Goal: Complete application form: Complete application form

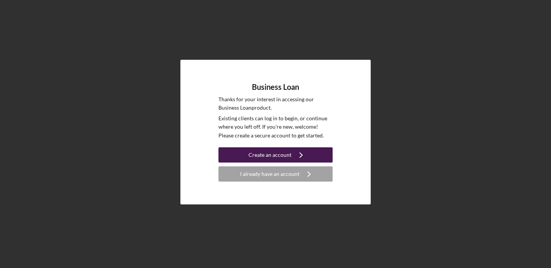
click at [275, 154] on div "Create an account" at bounding box center [269, 154] width 43 height 15
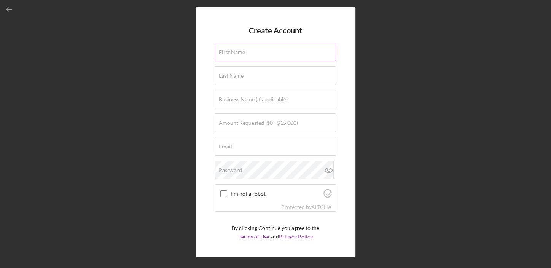
click at [229, 49] on label "First Name" at bounding box center [232, 52] width 26 height 6
click at [229, 49] on input "First Name" at bounding box center [274, 52] width 121 height 18
type input "m"
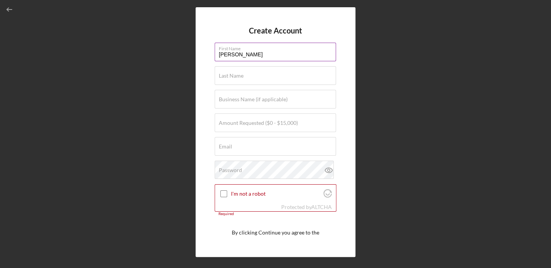
type input "[PERSON_NAME]"
click at [260, 51] on input "[PERSON_NAME]" at bounding box center [274, 52] width 121 height 18
type input "[PERSON_NAME]"
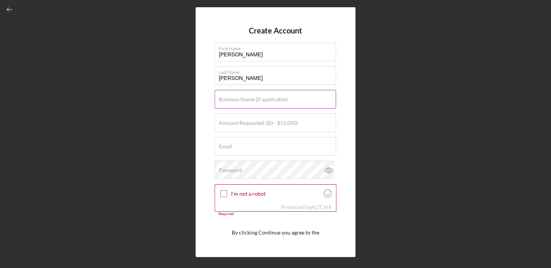
click at [223, 100] on label "Business Name (if applicable)" at bounding box center [253, 99] width 69 height 6
click at [223, 100] on input "Business Name (if applicable)" at bounding box center [274, 99] width 121 height 18
click at [221, 127] on input "Amount Requested ($0 - $15,000)" at bounding box center [274, 122] width 121 height 18
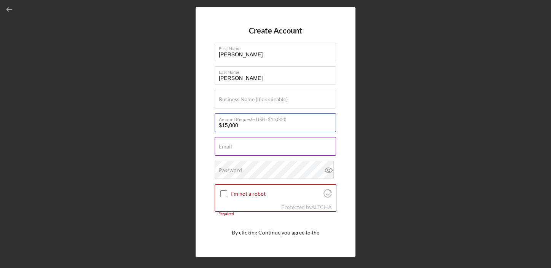
type input "$15,000"
click at [221, 143] on label "Email" at bounding box center [225, 146] width 13 height 6
click at [221, 143] on input "Email" at bounding box center [274, 146] width 121 height 18
type input "[PERSON_NAME][EMAIL_ADDRESS][PERSON_NAME][PERSON_NAME][DOMAIN_NAME]"
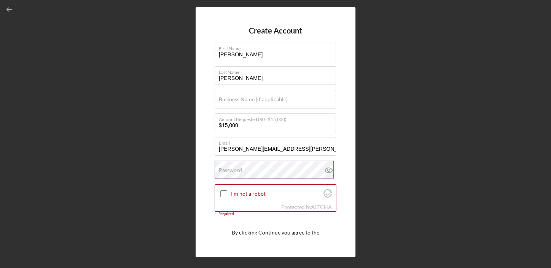
click at [219, 171] on label "Password" at bounding box center [230, 170] width 23 height 6
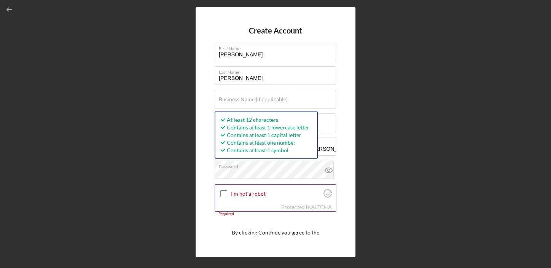
click at [222, 192] on input "I'm not a robot" at bounding box center [223, 193] width 7 height 7
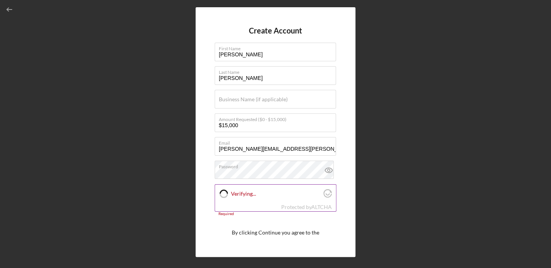
checkbox input "true"
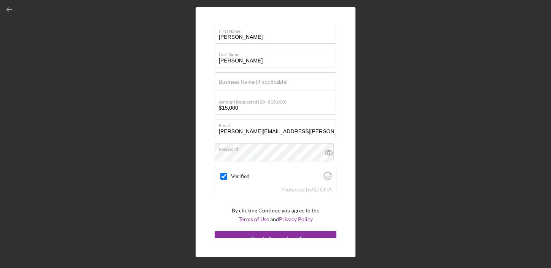
scroll to position [25, 0]
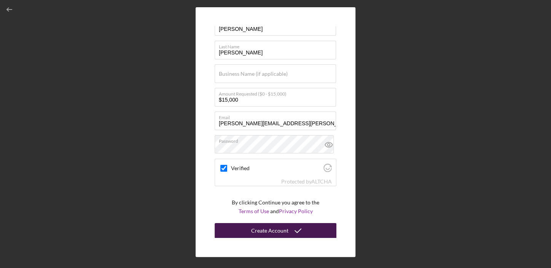
click at [273, 230] on div "Create Account" at bounding box center [269, 230] width 37 height 15
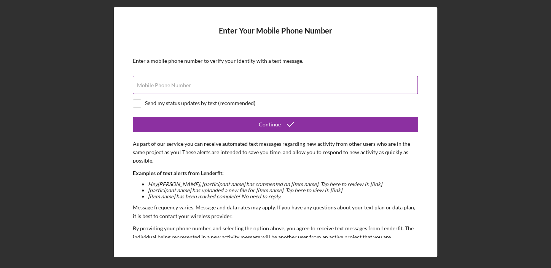
click at [135, 85] on input "Mobile Phone Number" at bounding box center [275, 85] width 285 height 18
type input "[PHONE_NUMBER]"
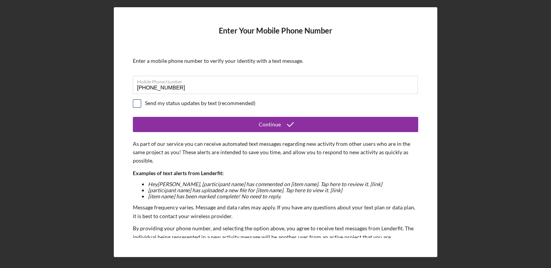
click at [135, 102] on input "checkbox" at bounding box center [137, 104] width 8 height 8
checkbox input "true"
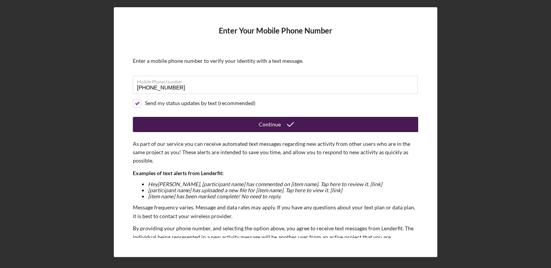
click at [268, 122] on div "Continue" at bounding box center [270, 124] width 22 height 15
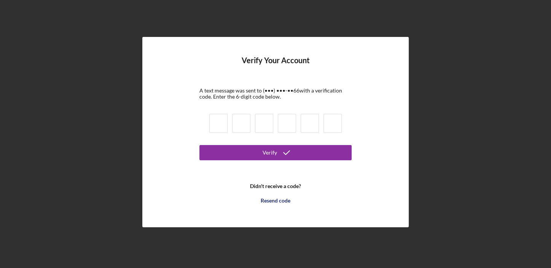
click at [218, 121] on input at bounding box center [218, 123] width 18 height 19
type input "6"
type input "2"
type input "7"
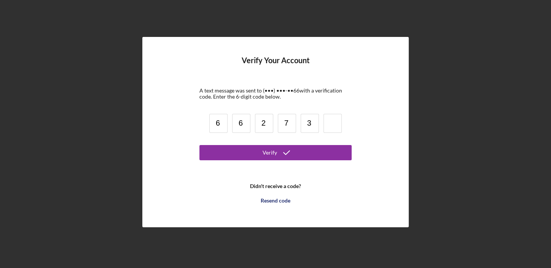
type input "3"
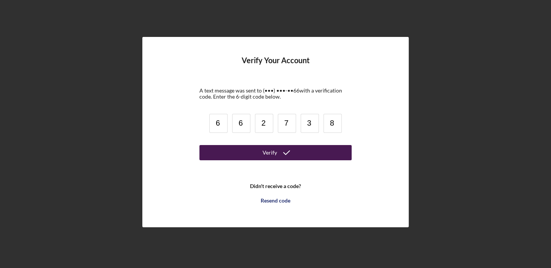
type input "8"
click at [264, 151] on div "Verify" at bounding box center [269, 152] width 14 height 15
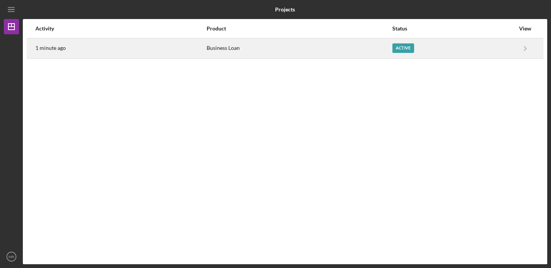
click at [480, 48] on div "Active" at bounding box center [453, 48] width 122 height 19
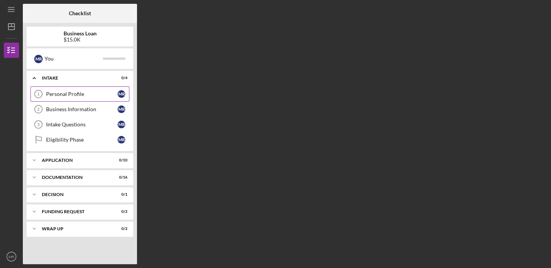
click at [67, 90] on link "Personal Profile 1 Personal Profile M R" at bounding box center [79, 93] width 99 height 15
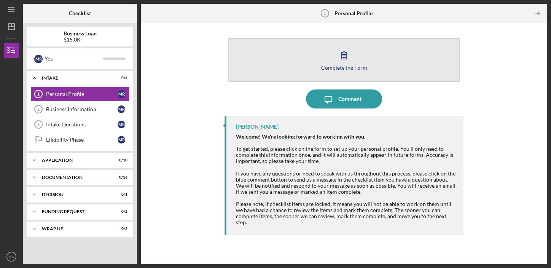
click at [338, 63] on icon "button" at bounding box center [343, 55] width 19 height 19
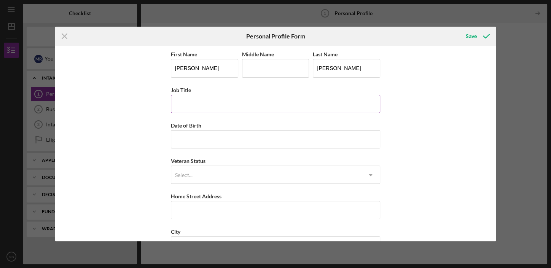
click at [176, 103] on input "Job Title" at bounding box center [275, 104] width 209 height 18
click at [117, 98] on div "First Name [PERSON_NAME] Middle Name Last Name [PERSON_NAME] Job Title Date of …" at bounding box center [275, 143] width 440 height 195
click at [178, 102] on input "Job Title" at bounding box center [275, 104] width 209 height 18
type input "DoorDash Delivery"
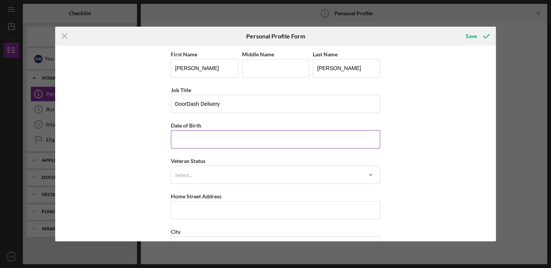
click at [173, 137] on input "Date of Birth" at bounding box center [275, 139] width 209 height 18
type input "[DATE]"
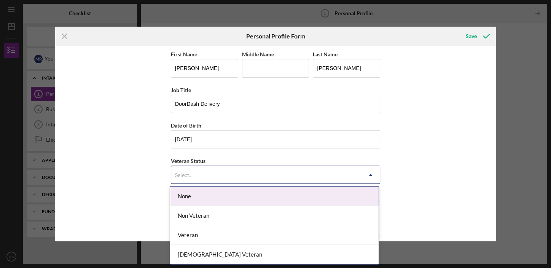
click at [175, 176] on div "Select..." at bounding box center [183, 175] width 17 height 6
click at [187, 197] on div "None" at bounding box center [274, 195] width 208 height 19
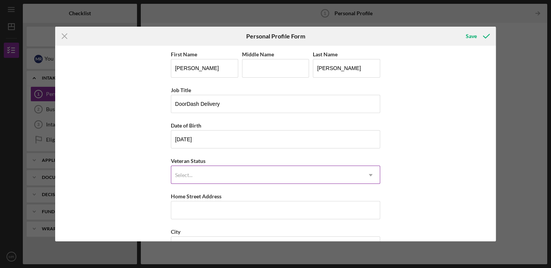
click at [186, 172] on div "Select..." at bounding box center [183, 175] width 17 height 6
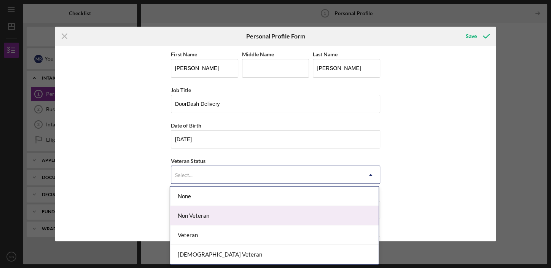
click at [195, 211] on div "Non Veteran" at bounding box center [274, 215] width 208 height 19
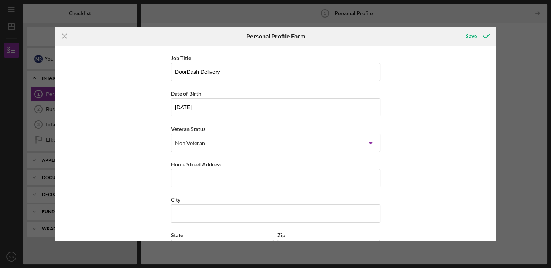
scroll to position [76, 0]
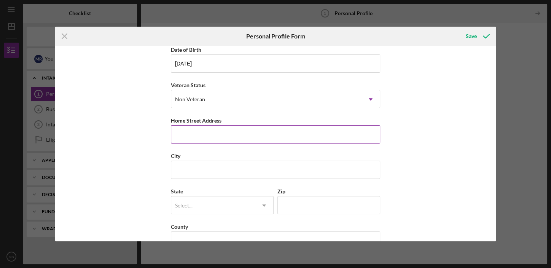
click at [176, 133] on input "Home Street Address" at bounding box center [275, 134] width 209 height 18
type input "[STREET_ADDRESS]"
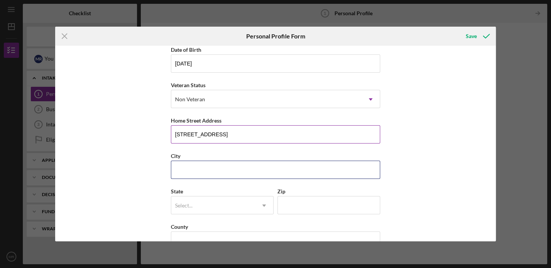
type input "Herndon, [US_STATE]"
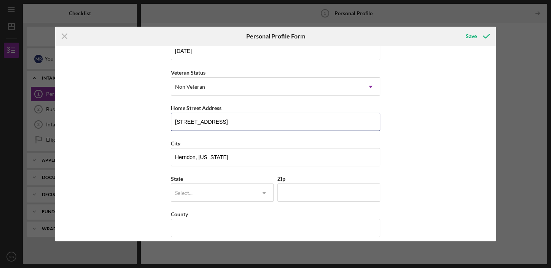
scroll to position [94, 0]
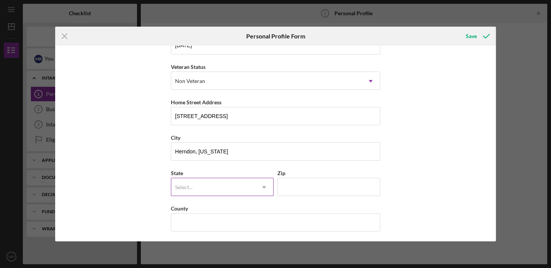
click at [211, 184] on div "Select..." at bounding box center [213, 186] width 84 height 17
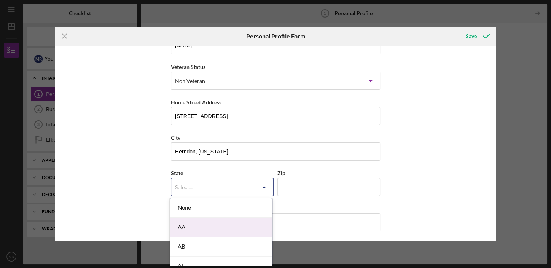
type input "v"
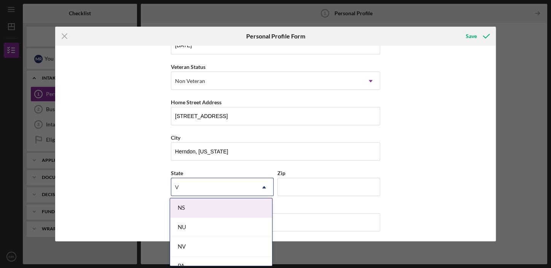
type input "VA"
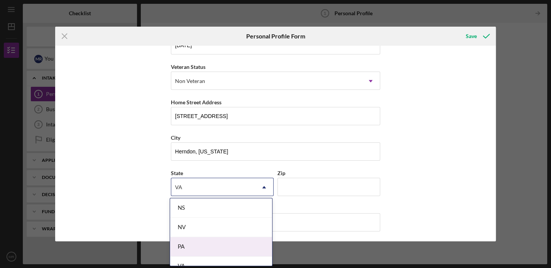
scroll to position [10, 0]
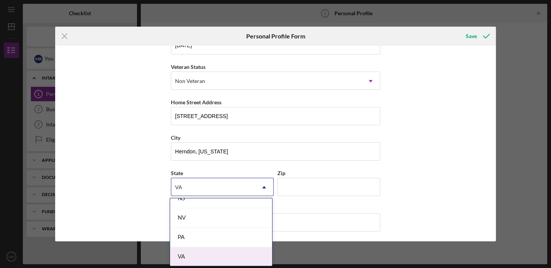
click at [196, 256] on div "VA" at bounding box center [221, 256] width 102 height 19
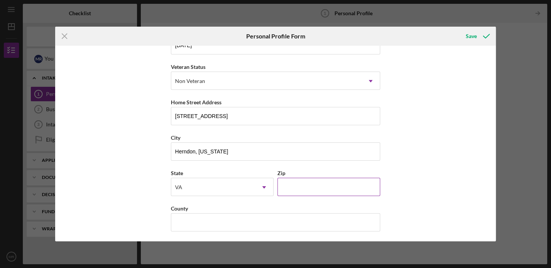
click at [285, 186] on input "Zip" at bounding box center [328, 187] width 103 height 18
type input "20171"
click at [125, 194] on div "First Name [PERSON_NAME] Middle Name Last Name [PERSON_NAME] Job Title DoorDash…" at bounding box center [275, 143] width 440 height 195
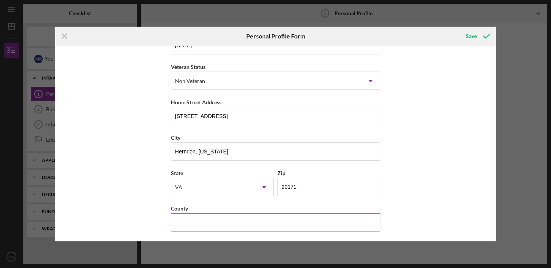
click at [176, 222] on input "County" at bounding box center [275, 222] width 209 height 18
type input "Fairfax"
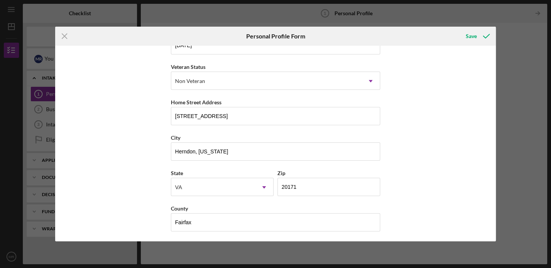
click at [140, 205] on div "First Name [PERSON_NAME] Middle Name Last Name [PERSON_NAME] Job Title DoorDash…" at bounding box center [275, 143] width 440 height 195
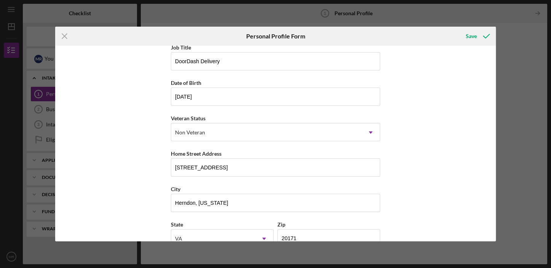
scroll to position [0, 0]
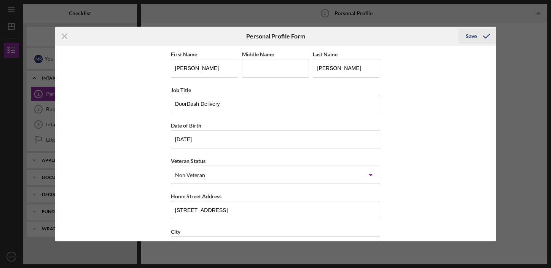
click at [469, 33] on div "Save" at bounding box center [470, 36] width 11 height 15
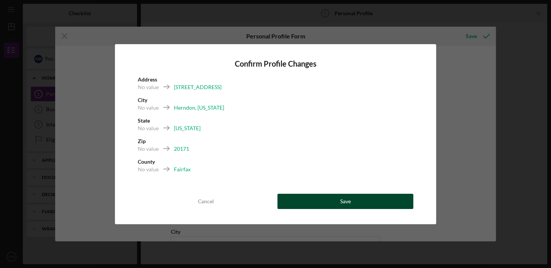
click at [327, 201] on button "Save" at bounding box center [345, 201] width 136 height 15
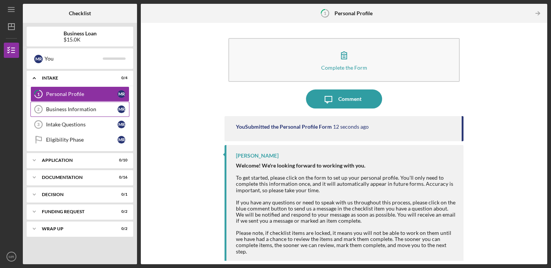
click at [81, 109] on div "Business Information" at bounding box center [81, 109] width 71 height 6
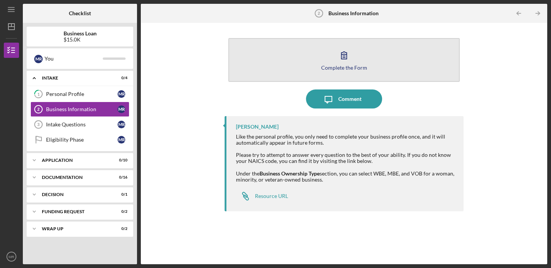
click at [344, 57] on icon "button" at bounding box center [343, 55] width 19 height 19
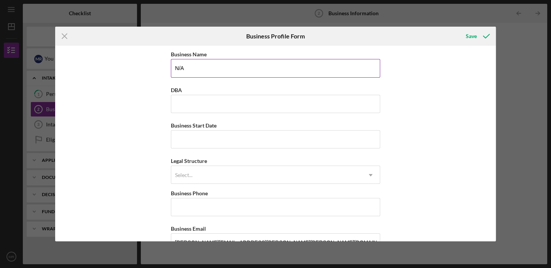
click at [209, 71] on input "N/A" at bounding box center [275, 68] width 209 height 18
drag, startPoint x: 209, startPoint y: 71, endPoint x: 169, endPoint y: 71, distance: 39.5
click at [169, 71] on div "Business Name N/A DBA Business Start Date Legal Structure Select... Icon/Dropdo…" at bounding box center [275, 143] width 440 height 195
type input "DoorDash Delivery"
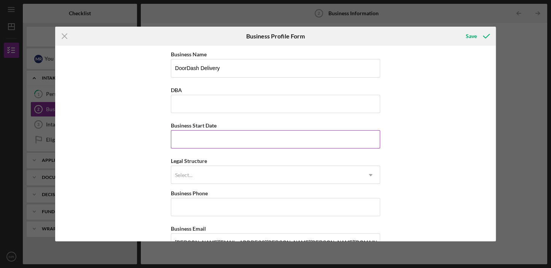
click at [178, 136] on input "Business Start Date" at bounding box center [275, 139] width 209 height 18
type input "[DATE]"
click at [123, 154] on div "Business Name DoorDash Delivery DBA Business Start Date [DATE] Please enter a d…" at bounding box center [275, 143] width 440 height 195
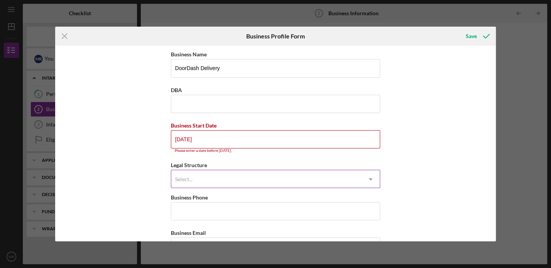
click at [178, 178] on div "Select..." at bounding box center [183, 179] width 17 height 6
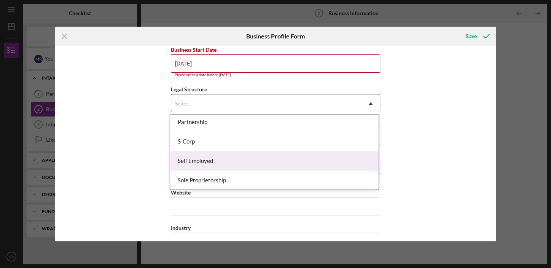
scroll to position [215, 0]
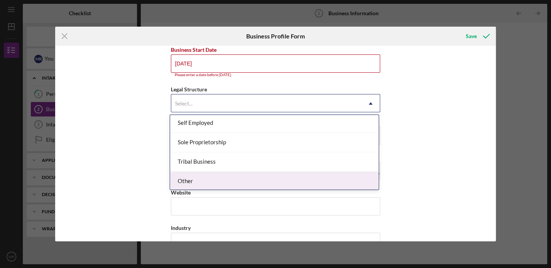
click at [210, 179] on div "Other" at bounding box center [274, 180] width 208 height 19
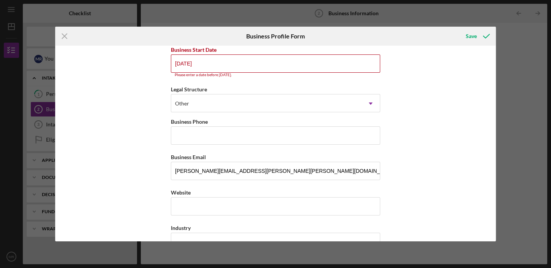
click at [116, 127] on div "Business Name DoorDash Delivery DBA Business Start Date [DATE] Please enter a d…" at bounding box center [275, 143] width 440 height 195
click at [173, 134] on input "Business Phone" at bounding box center [275, 135] width 209 height 18
type input "[PHONE_NUMBER]"
click at [133, 152] on div "Business Name DoorDash Delivery DBA Business Start Date [DATE] Please enter a d…" at bounding box center [275, 143] width 440 height 195
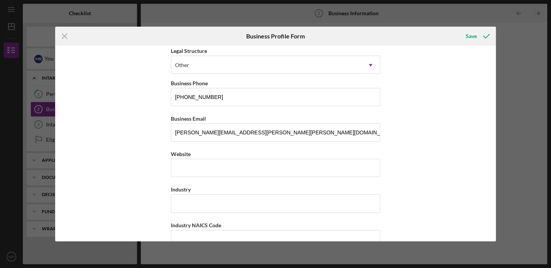
scroll to position [152, 0]
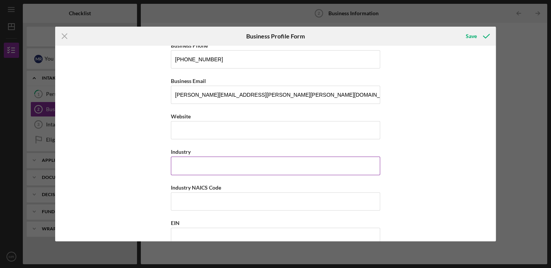
click at [171, 162] on input "Industry" at bounding box center [275, 165] width 209 height 18
type input "Food"
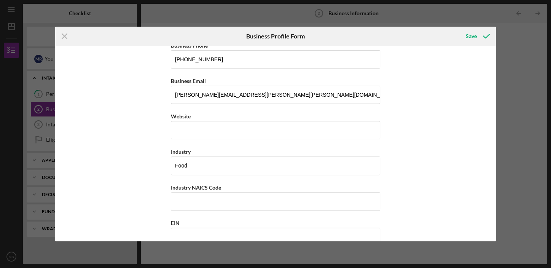
click at [91, 168] on div "Business Name DoorDash Delivery DBA Business Start Date [DATE] Please enter a d…" at bounding box center [275, 143] width 440 height 195
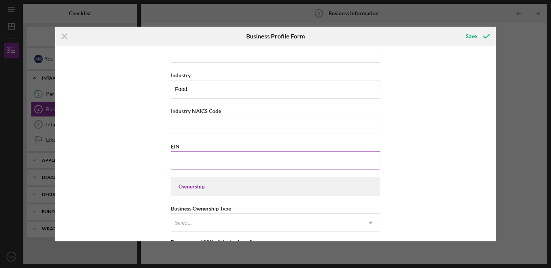
scroll to position [304, 0]
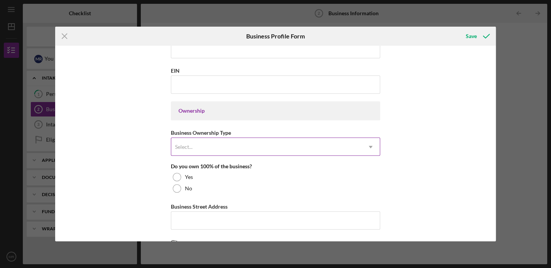
click at [201, 145] on div "Select..." at bounding box center [266, 146] width 190 height 17
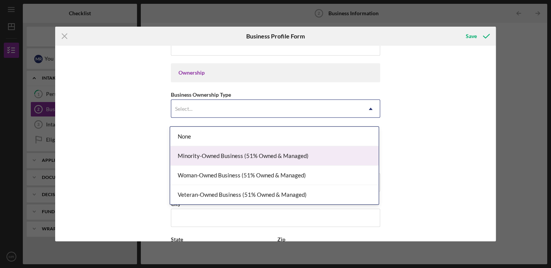
scroll to position [342, 0]
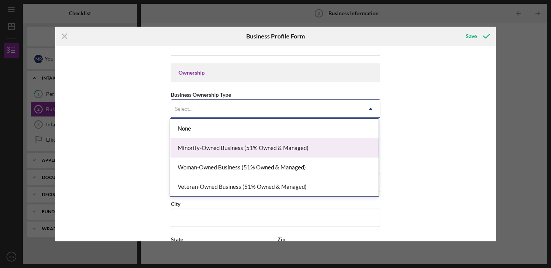
click at [197, 146] on div "Minority-Owned Business (51% Owned & Managed)" at bounding box center [274, 147] width 208 height 19
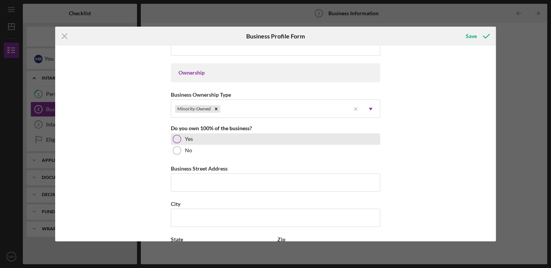
click at [175, 136] on div at bounding box center [177, 139] width 8 height 8
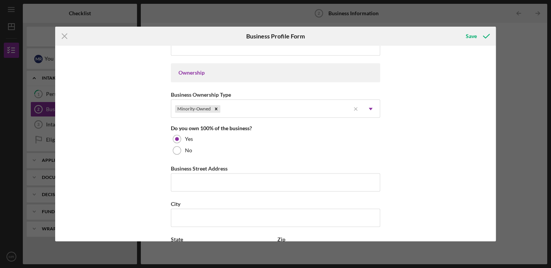
click at [137, 141] on div "Business Name DoorDash Delivery DBA Business Start Date [DATE] Please enter a d…" at bounding box center [275, 143] width 440 height 195
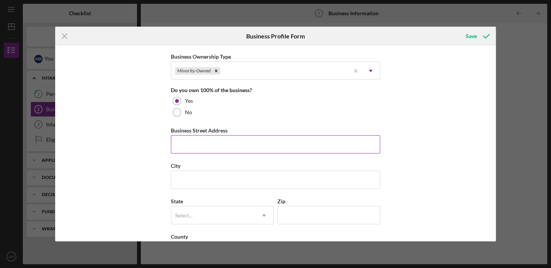
click at [173, 143] on input "Business Street Address" at bounding box center [275, 144] width 209 height 18
type input "[STREET_ADDRESS]"
type input "Herndon, [US_STATE]"
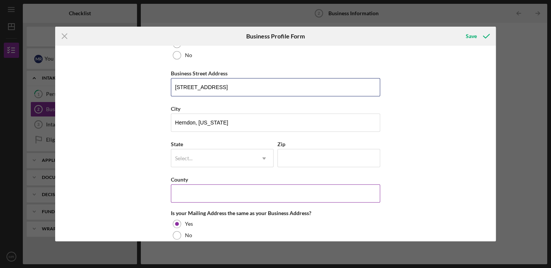
scroll to position [456, 0]
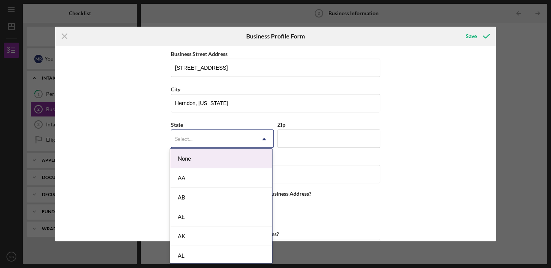
click at [205, 136] on div "Select..." at bounding box center [213, 138] width 84 height 17
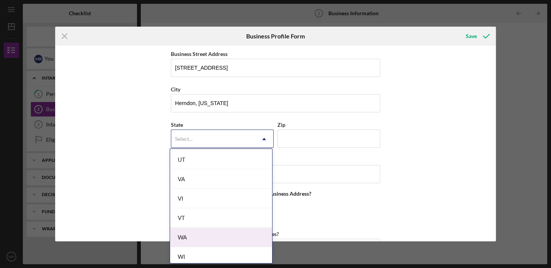
scroll to position [1292, 0]
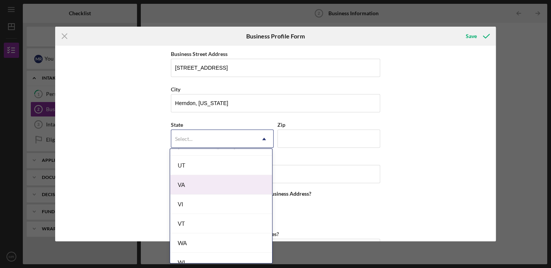
click at [211, 181] on div "VA" at bounding box center [221, 184] width 102 height 19
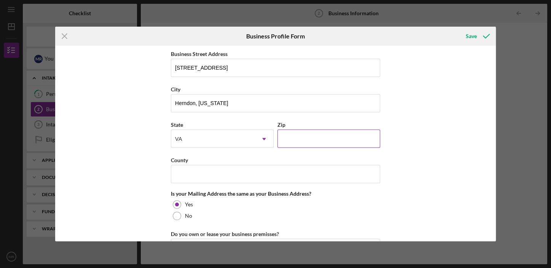
click at [278, 137] on input "Zip" at bounding box center [328, 138] width 103 height 18
type input "20171"
click at [184, 174] on input "County" at bounding box center [275, 174] width 209 height 18
type input "Fairfax"
click at [105, 185] on div "Business Name DoorDash Delivery DBA Business Start Date [DATE] Please enter a d…" at bounding box center [275, 143] width 440 height 195
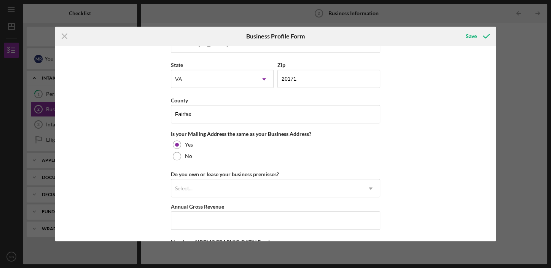
scroll to position [532, 0]
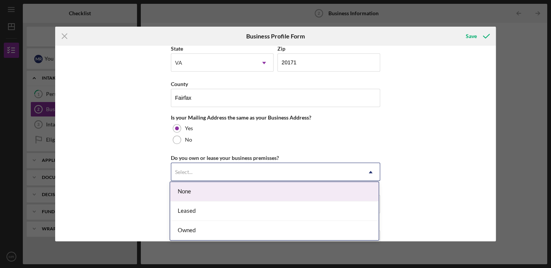
click at [259, 170] on div "Select..." at bounding box center [266, 171] width 190 height 17
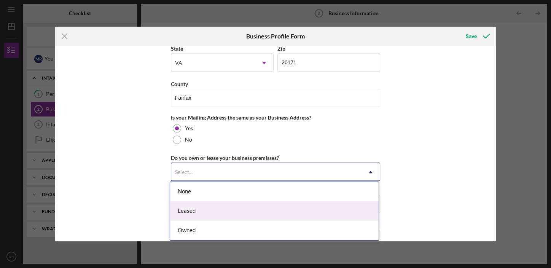
click at [216, 211] on div "Leased" at bounding box center [274, 210] width 208 height 19
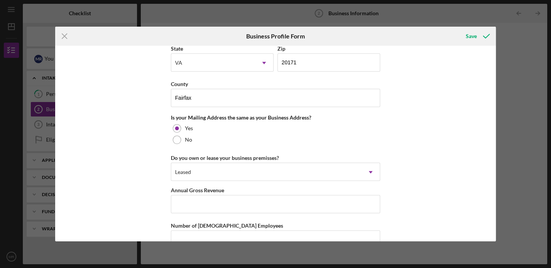
click at [131, 178] on div "Business Name DoorDash Delivery DBA Business Start Date [DATE] Please enter a d…" at bounding box center [275, 143] width 440 height 195
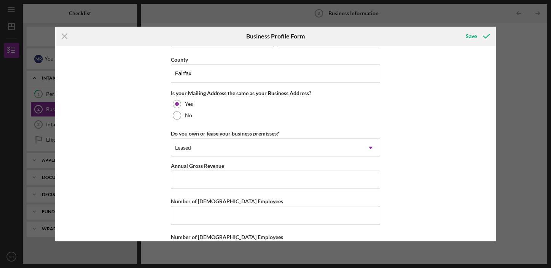
scroll to position [583, 0]
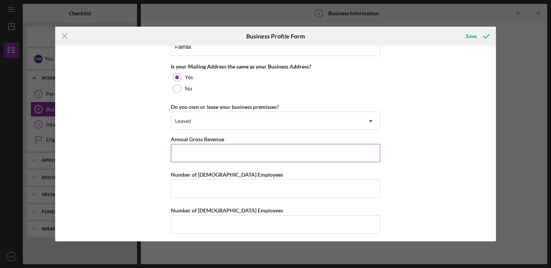
click at [176, 149] on input "Annual Gross Revenue" at bounding box center [275, 153] width 209 height 18
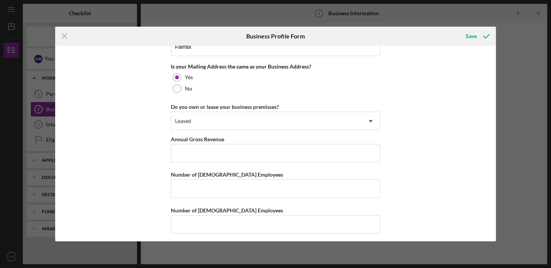
click at [128, 164] on div "Business Name DoorDash Delivery DBA Business Start Date [DATE] Please enter a d…" at bounding box center [275, 143] width 440 height 195
click at [181, 184] on input "Number of [DEMOGRAPHIC_DATA] Employees" at bounding box center [275, 188] width 209 height 18
type input "1"
click at [135, 167] on div "Business Name DoorDash Delivery DBA Business Start Date [DATE] Please enter a d…" at bounding box center [275, 143] width 440 height 195
click at [178, 220] on input "Number of [DEMOGRAPHIC_DATA] Employees" at bounding box center [275, 224] width 209 height 18
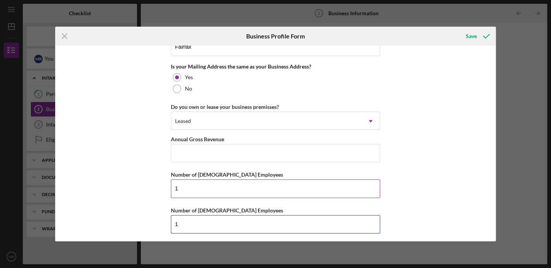
type input "1"
click at [184, 186] on input "1" at bounding box center [275, 188] width 209 height 18
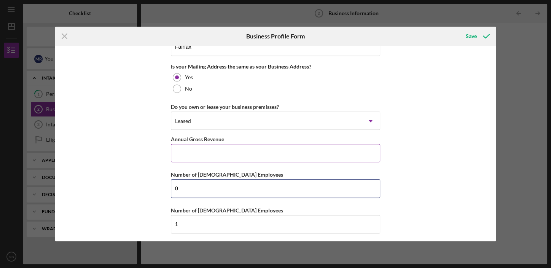
type input "0"
click at [174, 152] on input "Annual Gross Revenue" at bounding box center [275, 153] width 209 height 18
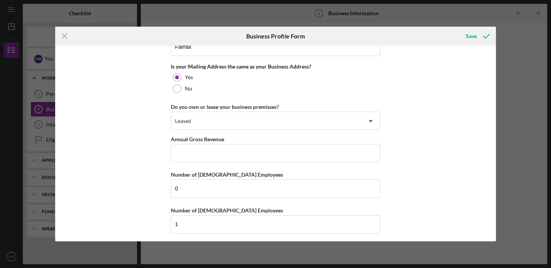
click at [141, 165] on div "Business Name DoorDash Delivery DBA Business Start Date [DATE] Please enter a d…" at bounding box center [275, 143] width 440 height 195
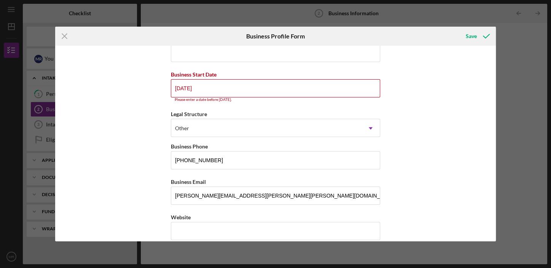
scroll to position [0, 0]
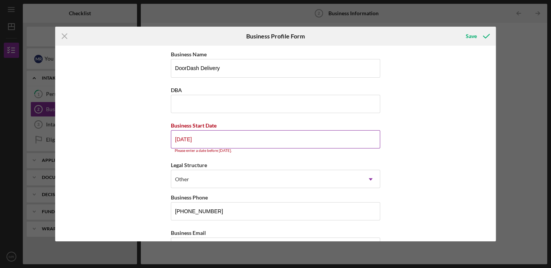
click at [210, 138] on input "[DATE]" at bounding box center [275, 139] width 209 height 18
type input "0m/dd/yyyy"
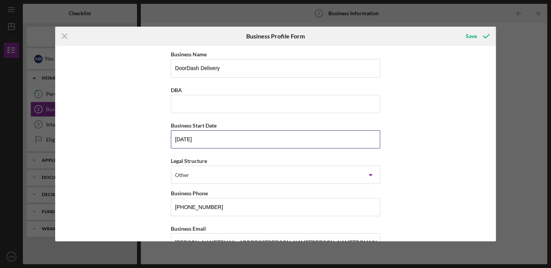
type input "[DATE]"
click at [117, 138] on div "Business Name DoorDash Delivery DBA Business Start Date [DATE] Legal Structure …" at bounding box center [275, 143] width 440 height 195
click at [472, 37] on div "Save" at bounding box center [470, 36] width 11 height 15
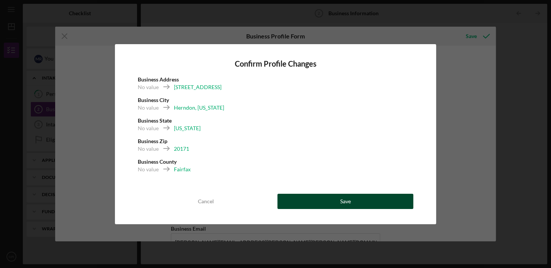
click at [338, 198] on button "Save" at bounding box center [345, 201] width 136 height 15
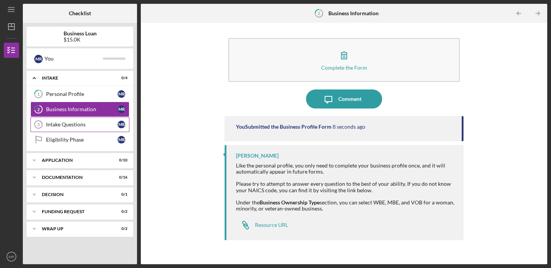
click at [78, 122] on div "Intake Questions" at bounding box center [81, 124] width 71 height 6
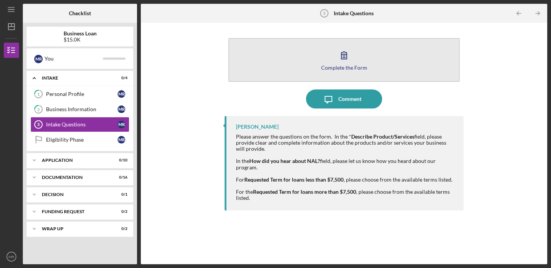
click at [341, 56] on icon "button" at bounding box center [343, 55] width 19 height 19
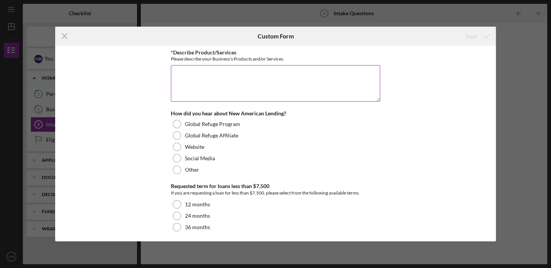
click at [186, 80] on textarea "*Describe Product/Services" at bounding box center [275, 83] width 209 height 37
click at [176, 70] on textarea "*Describe Product/Services" at bounding box center [275, 83] width 209 height 37
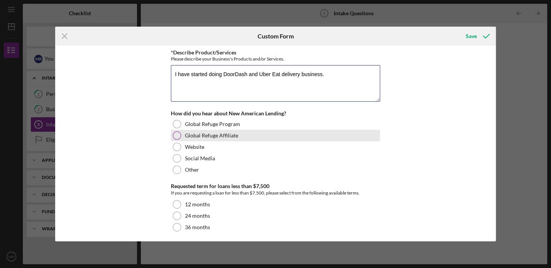
type textarea "I have started doing DoorDash and Uber Eat delivery business."
click at [176, 135] on div at bounding box center [177, 135] width 8 height 8
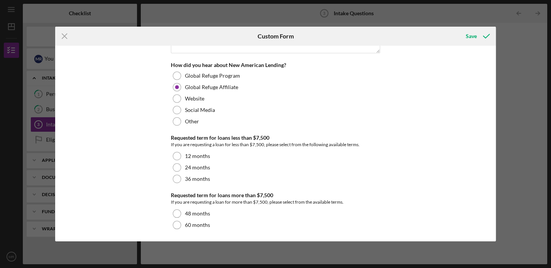
scroll to position [49, 0]
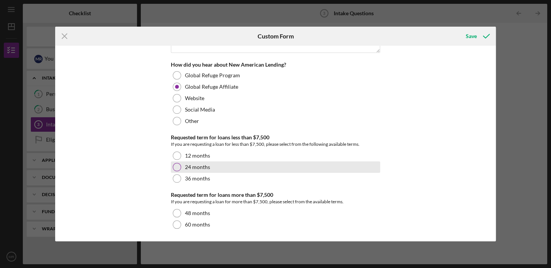
click at [175, 167] on div at bounding box center [177, 167] width 8 height 8
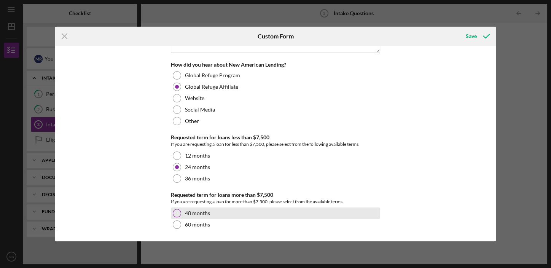
click at [174, 213] on div at bounding box center [177, 213] width 8 height 8
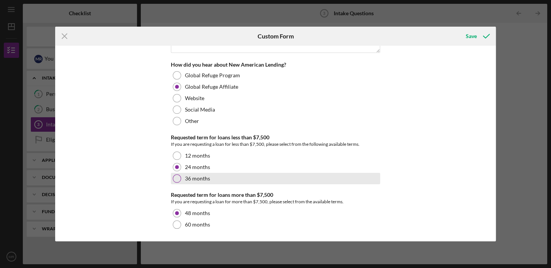
click at [173, 175] on div at bounding box center [177, 178] width 8 height 8
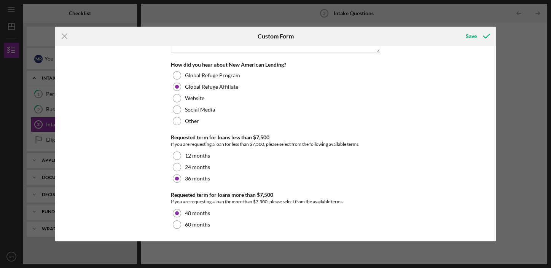
click at [120, 159] on div "*Describe Product/Services Please describe your Business's Products and/or Serv…" at bounding box center [275, 143] width 440 height 195
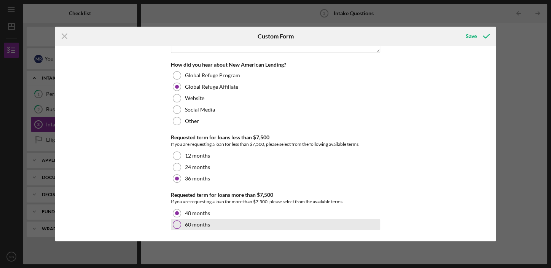
click at [175, 224] on div at bounding box center [177, 224] width 8 height 8
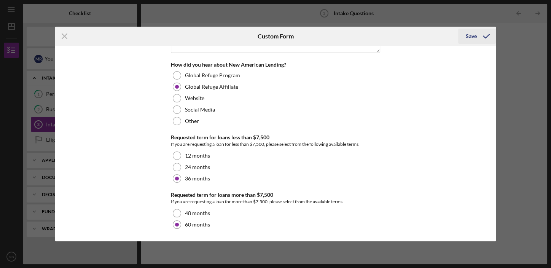
click at [471, 36] on div "Save" at bounding box center [470, 36] width 11 height 15
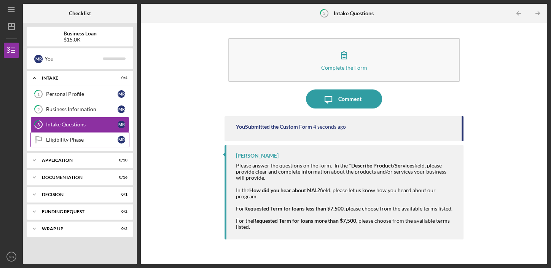
click at [68, 137] on div "Eligibility Phase" at bounding box center [81, 139] width 71 height 6
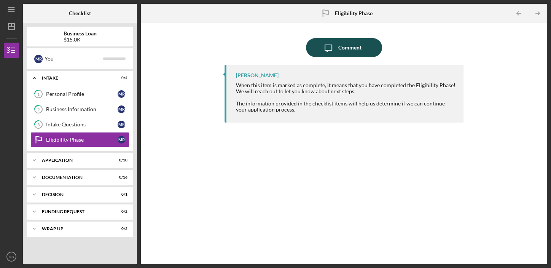
click at [346, 44] on div "Comment" at bounding box center [349, 47] width 23 height 19
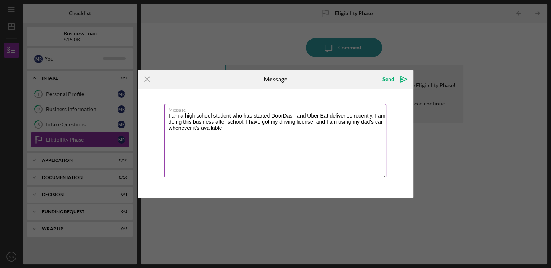
click at [232, 127] on textarea "I am a high school student who has started DoorDash and Uber Eat deliveries rec…" at bounding box center [275, 140] width 222 height 73
click at [171, 132] on textarea "I am a high school student who has started DoorDash and Uber Eat deliveries rec…" at bounding box center [275, 140] width 222 height 73
click at [232, 134] on textarea "I am a high school student who has started DoorDash and Uber Eat deliveries rec…" at bounding box center [275, 140] width 222 height 73
click at [244, 127] on textarea "I am a high school student who has started DoorDash and Uber Eat deliveries rec…" at bounding box center [275, 140] width 222 height 73
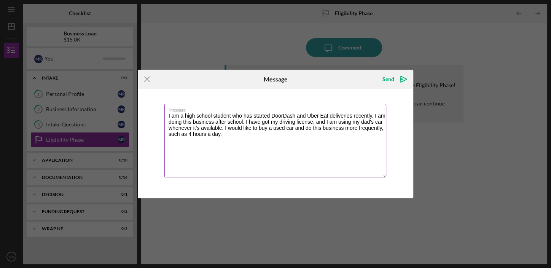
click at [244, 127] on textarea "I am a high school student who has started DoorDash and Uber Eat deliveries rec…" at bounding box center [275, 140] width 222 height 73
click at [299, 128] on textarea "I am a high school student who has started DoorDash and Uber Eat deliveries rec…" at bounding box center [275, 140] width 222 height 73
click at [261, 138] on textarea "I am a high school student who has started DoorDash and Uber Eat deliveries rec…" at bounding box center [275, 140] width 222 height 73
click at [191, 135] on textarea "I am a high school student who has started DoorDash and Uber Eat deliveries rec…" at bounding box center [275, 140] width 222 height 73
click at [257, 135] on textarea "I am a high school student who has started DoorDash and Uber Eat deliveries rec…" at bounding box center [275, 140] width 222 height 73
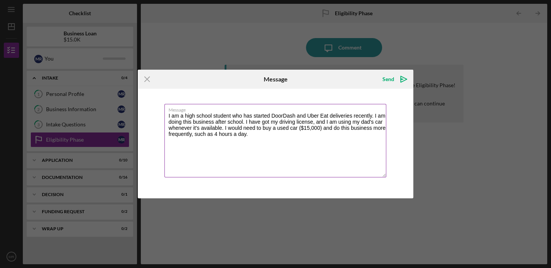
click at [190, 134] on textarea "I am a high school student who has started DoorDash and Uber Eat deliveries rec…" at bounding box center [275, 140] width 222 height 73
click at [294, 145] on textarea "I am a high school student who has started DoorDash and Uber Eat deliveries rec…" at bounding box center [275, 140] width 222 height 73
drag, startPoint x: 168, startPoint y: 116, endPoint x: 193, endPoint y: 142, distance: 36.3
click at [193, 142] on textarea "I am a high school student who has started DoorDash and Uber Eat deliveries rec…" at bounding box center [275, 140] width 222 height 73
paste textarea "currently a high school student and have recently started working as a delivery…"
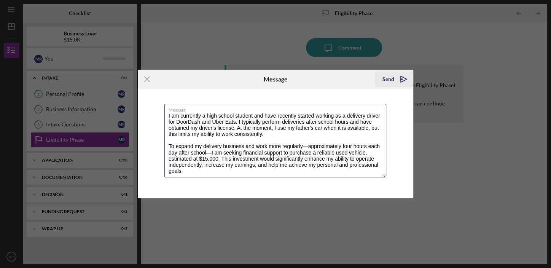
type textarea "I am currently a high school student and have recently started working as a del…"
click at [388, 79] on div "Send" at bounding box center [388, 78] width 12 height 15
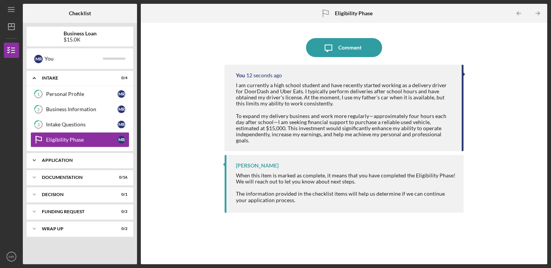
click at [73, 158] on div "Application" at bounding box center [83, 160] width 82 height 5
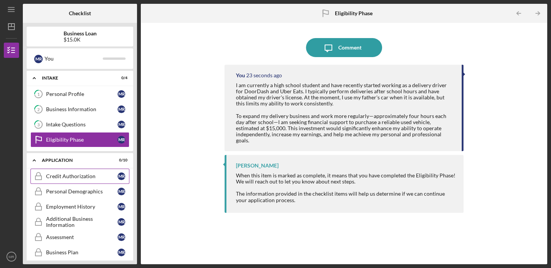
click at [71, 175] on div "Credit Authorization" at bounding box center [81, 176] width 71 height 6
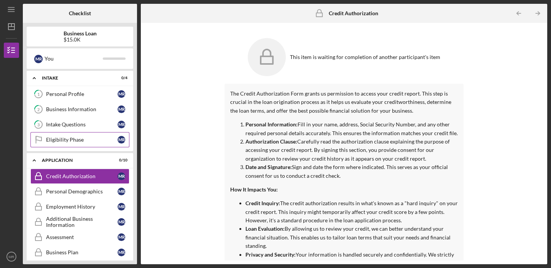
click at [78, 138] on div "Eligibility Phase" at bounding box center [81, 139] width 71 height 6
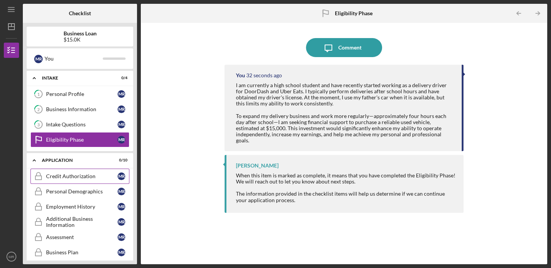
click at [72, 175] on div "Credit Authorization" at bounding box center [81, 176] width 71 height 6
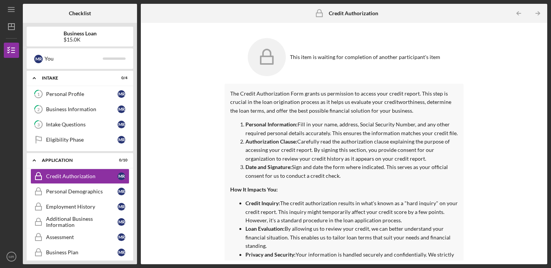
scroll to position [17, 0]
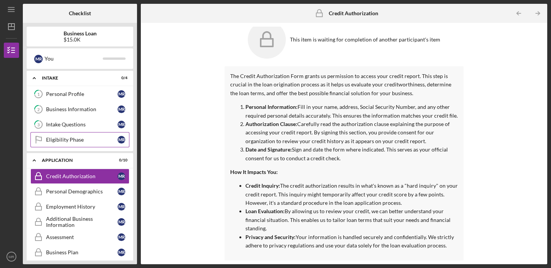
click at [75, 137] on div "Eligibility Phase" at bounding box center [81, 139] width 71 height 6
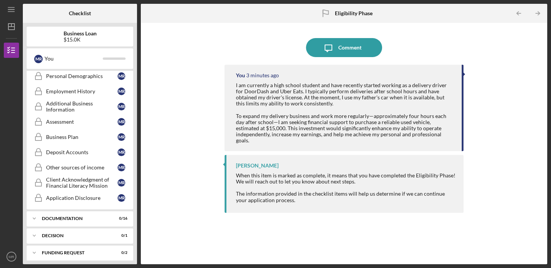
scroll to position [133, 0]
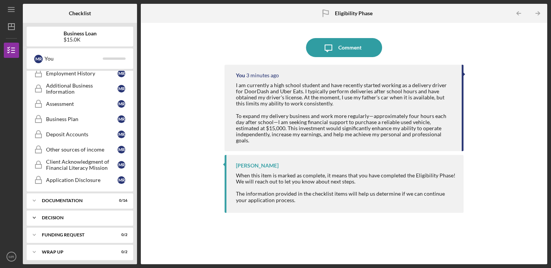
click at [61, 215] on div "Decision" at bounding box center [83, 217] width 82 height 5
click at [63, 198] on div "Documentation" at bounding box center [83, 200] width 82 height 5
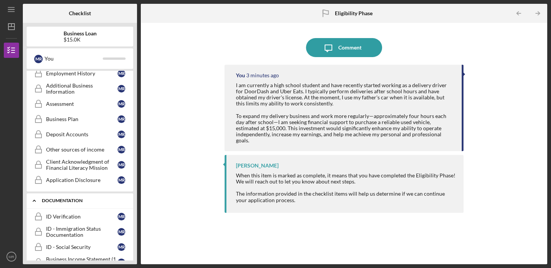
click at [63, 198] on div "Documentation" at bounding box center [83, 200] width 82 height 5
